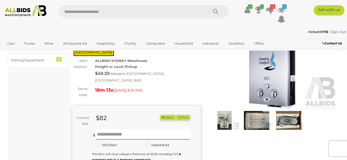
scroll to position [26, 0]
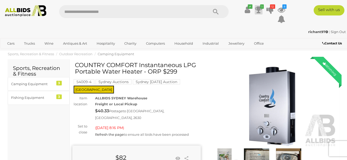
click at [259, 12] on icon at bounding box center [258, 9] width 7 height 9
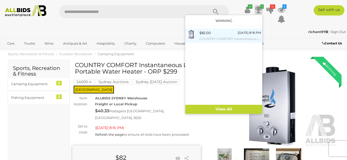
click at [214, 32] on div "$82.00 Today 8:16 PM COUNTRY COMFORT Instantaneous LPG Portable Water Heater - …" at bounding box center [229, 36] width 61 height 12
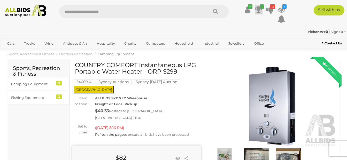
click at [257, 11] on icon at bounding box center [258, 9] width 7 height 9
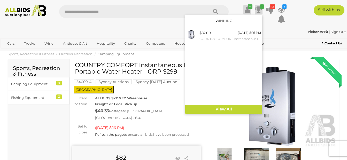
click at [245, 10] on icon at bounding box center [247, 9] width 5 height 9
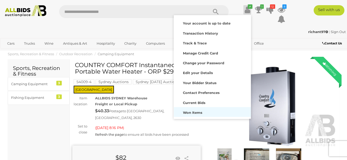
click at [193, 113] on strong "Won Items" at bounding box center [192, 113] width 19 height 4
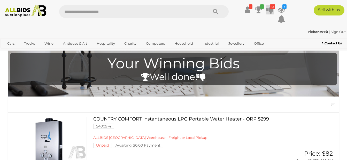
click at [266, 9] on icon at bounding box center [269, 9] width 7 height 9
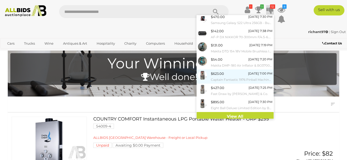
scroll to position [61, 0]
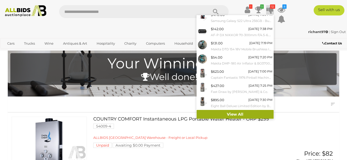
click at [227, 114] on link "View All" at bounding box center [235, 114] width 77 height 9
